Goal: Task Accomplishment & Management: Use online tool/utility

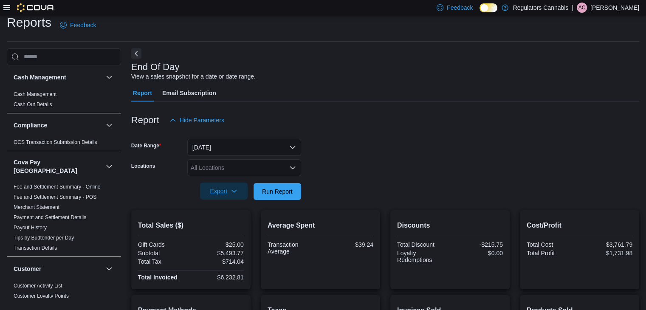
scroll to position [8, 0]
click at [277, 191] on span "Run Report" at bounding box center [277, 191] width 31 height 8
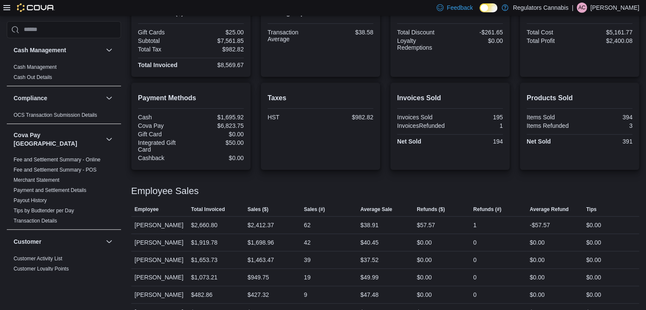
scroll to position [273, 0]
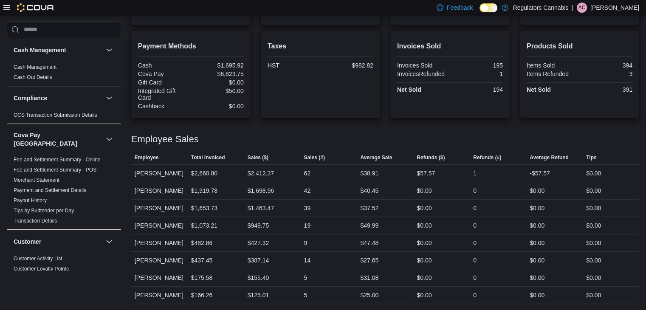
click at [308, 196] on div "42" at bounding box center [329, 190] width 56 height 17
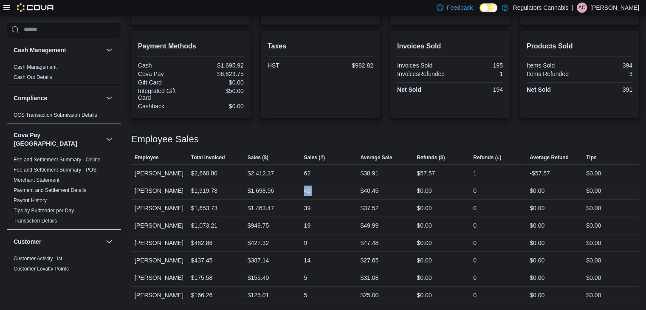
click at [308, 196] on div "42" at bounding box center [329, 190] width 56 height 17
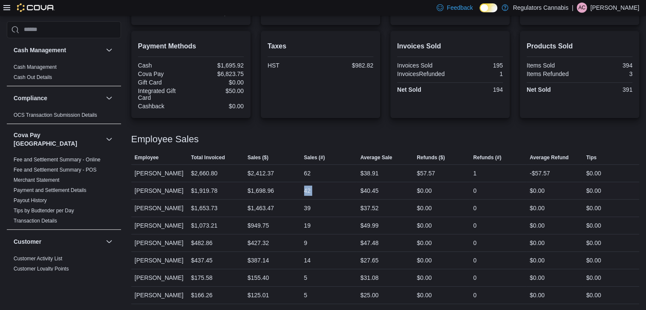
click at [308, 196] on div "42" at bounding box center [329, 190] width 56 height 17
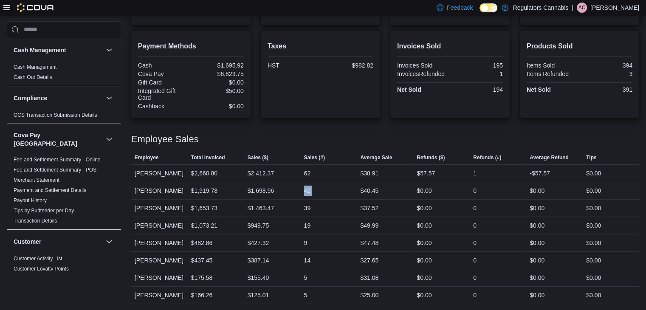
click at [308, 196] on div "42" at bounding box center [329, 190] width 56 height 17
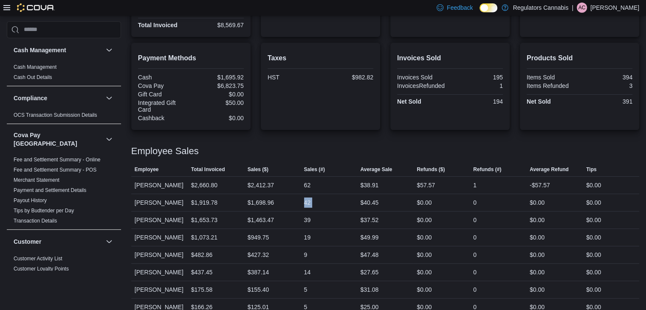
scroll to position [133, 0]
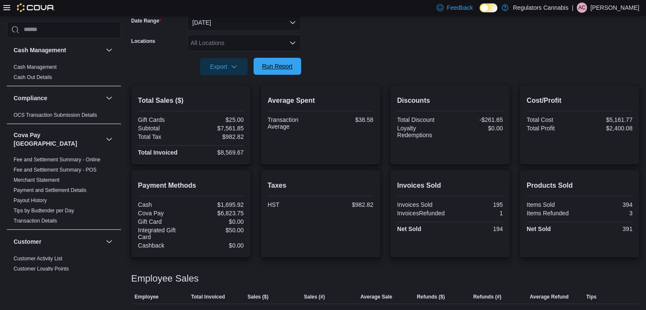
click at [284, 68] on span "Run Report" at bounding box center [277, 66] width 31 height 8
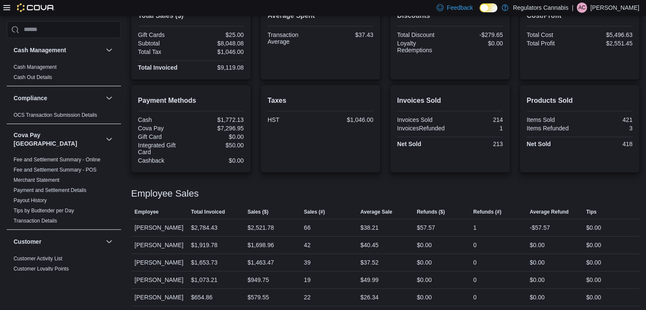
scroll to position [261, 0]
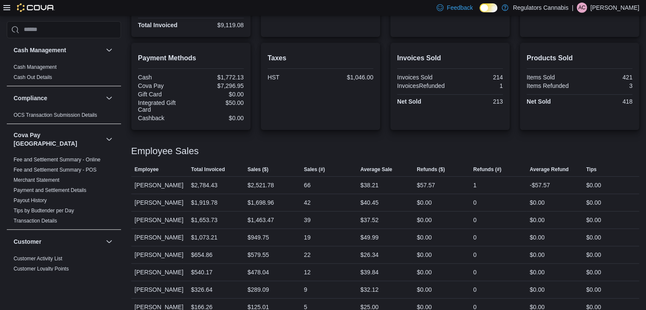
click at [284, 68] on hr at bounding box center [320, 68] width 106 height 0
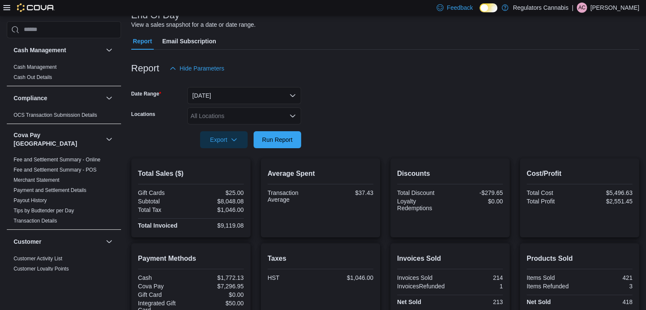
scroll to position [0, 0]
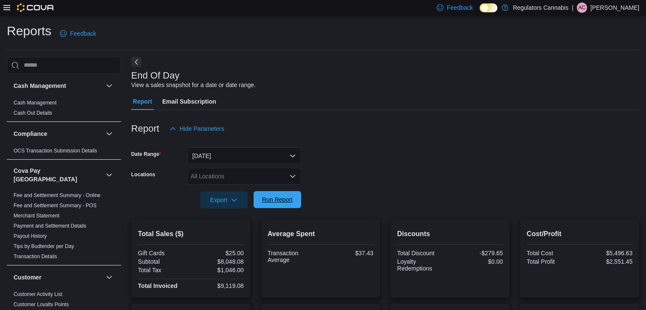
click at [259, 199] on span "Run Report" at bounding box center [277, 199] width 37 height 17
click at [7, 7] on icon at bounding box center [6, 7] width 7 height 7
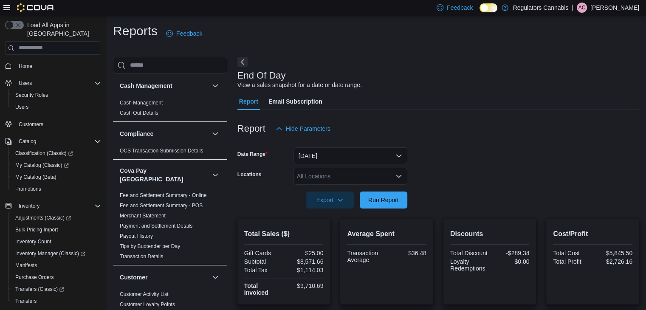
click at [39, 61] on span "Home" at bounding box center [58, 66] width 86 height 11
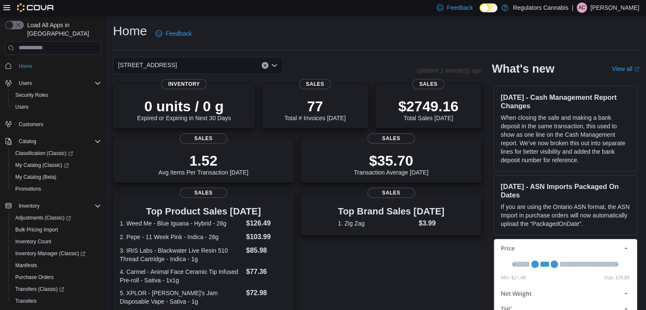
click at [275, 63] on icon "Open list of options" at bounding box center [274, 65] width 7 height 7
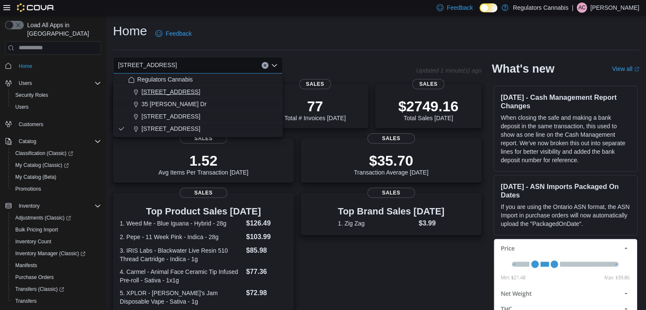
click at [181, 93] on span "[STREET_ADDRESS]" at bounding box center [170, 91] width 59 height 8
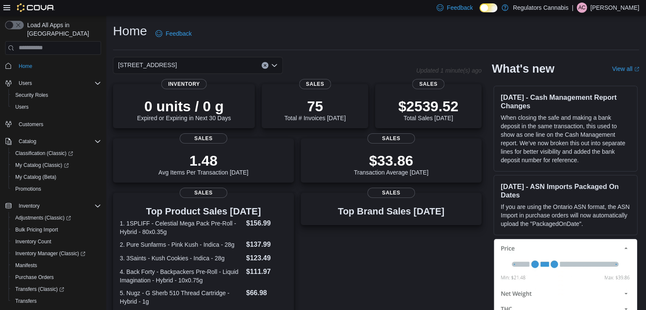
click at [275, 63] on icon "Open list of options" at bounding box center [274, 65] width 7 height 7
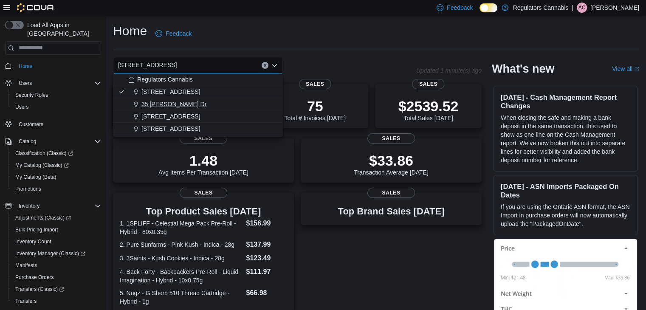
click at [217, 102] on div "35 [PERSON_NAME] Dr" at bounding box center [202, 104] width 149 height 8
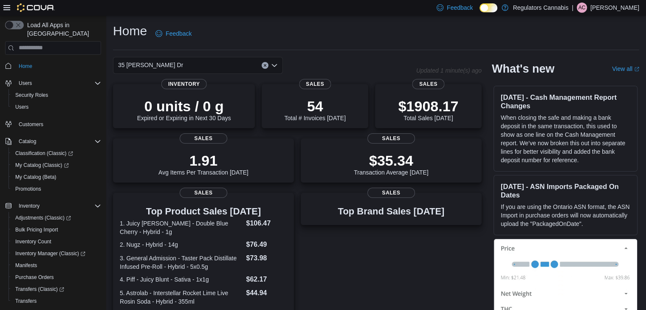
click at [275, 63] on icon "Open list of options" at bounding box center [274, 65] width 7 height 7
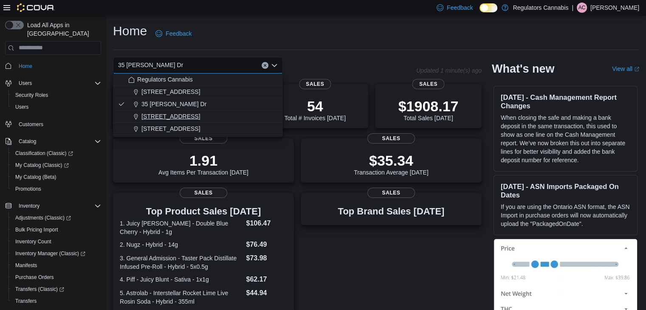
click at [217, 113] on div "[STREET_ADDRESS]" at bounding box center [202, 116] width 149 height 8
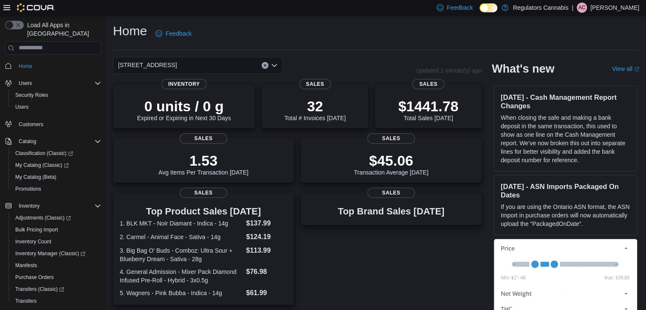
click at [277, 64] on icon "Open list of options" at bounding box center [274, 65] width 7 height 7
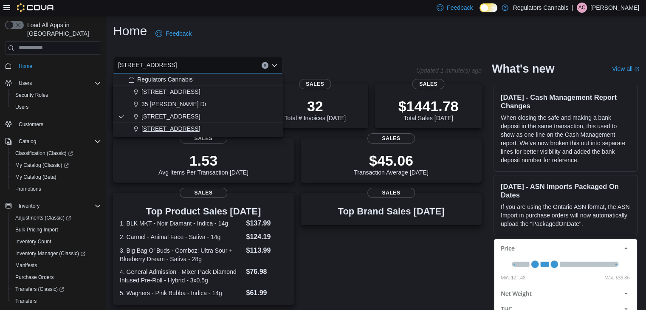
click at [219, 126] on div "[STREET_ADDRESS]" at bounding box center [202, 128] width 149 height 8
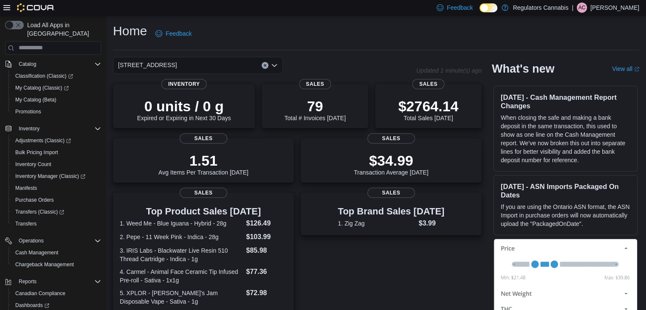
scroll to position [119, 0]
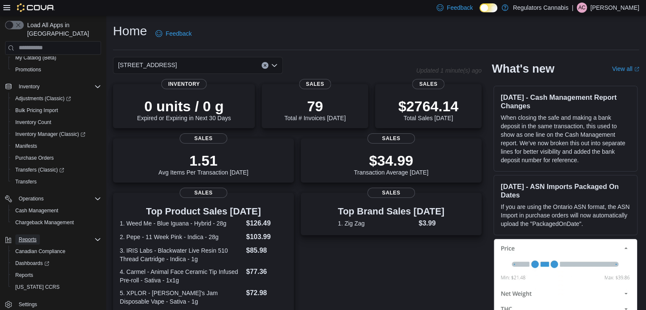
click at [25, 236] on span "Reports" at bounding box center [28, 239] width 18 height 7
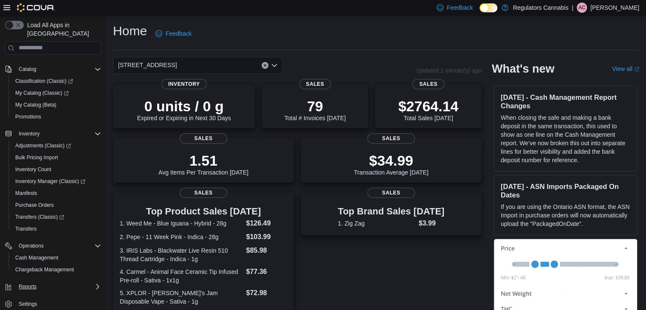
scroll to position [72, 0]
